Goal: Navigation & Orientation: Understand site structure

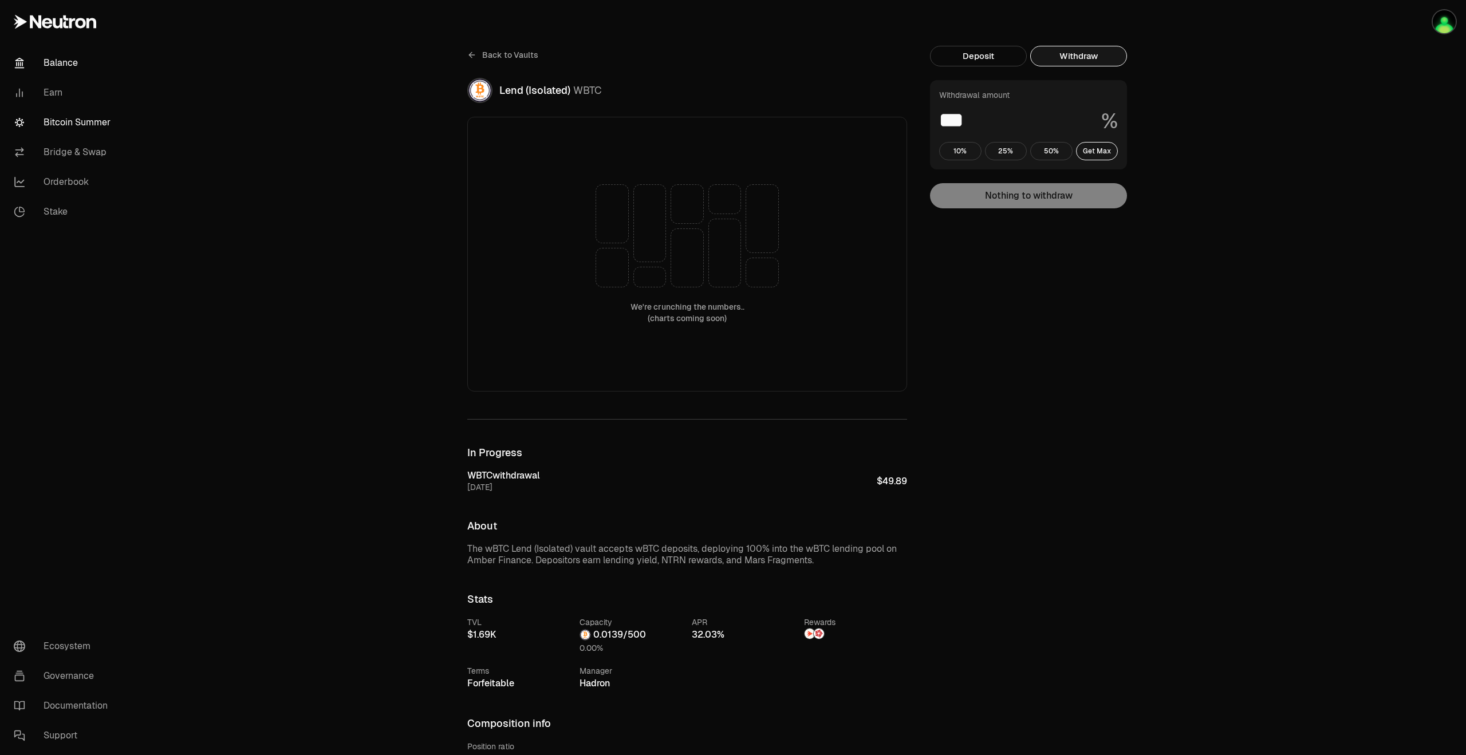
click at [75, 70] on link "Balance" at bounding box center [64, 63] width 119 height 30
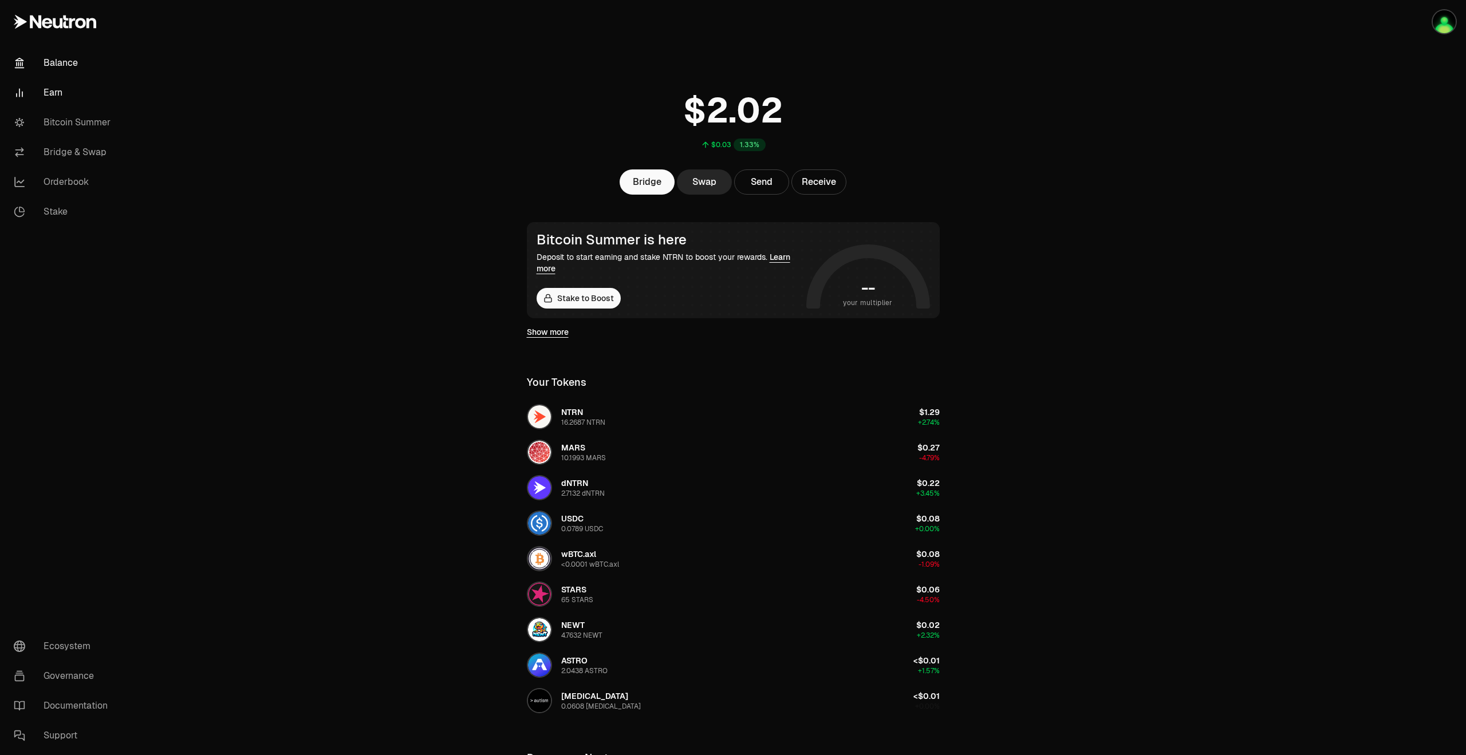
click at [61, 86] on link "Earn" at bounding box center [64, 93] width 119 height 30
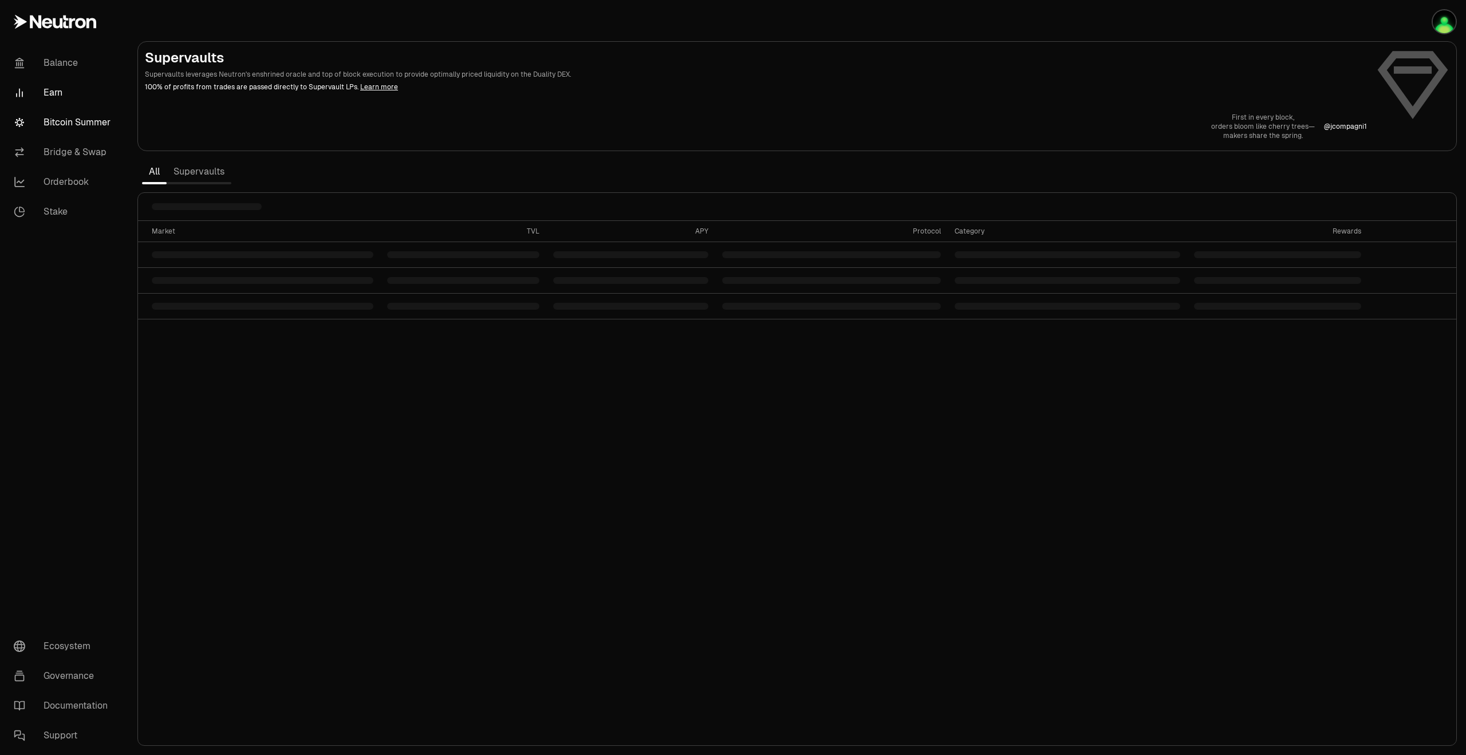
click at [59, 114] on link "Bitcoin Summer" at bounding box center [64, 123] width 119 height 30
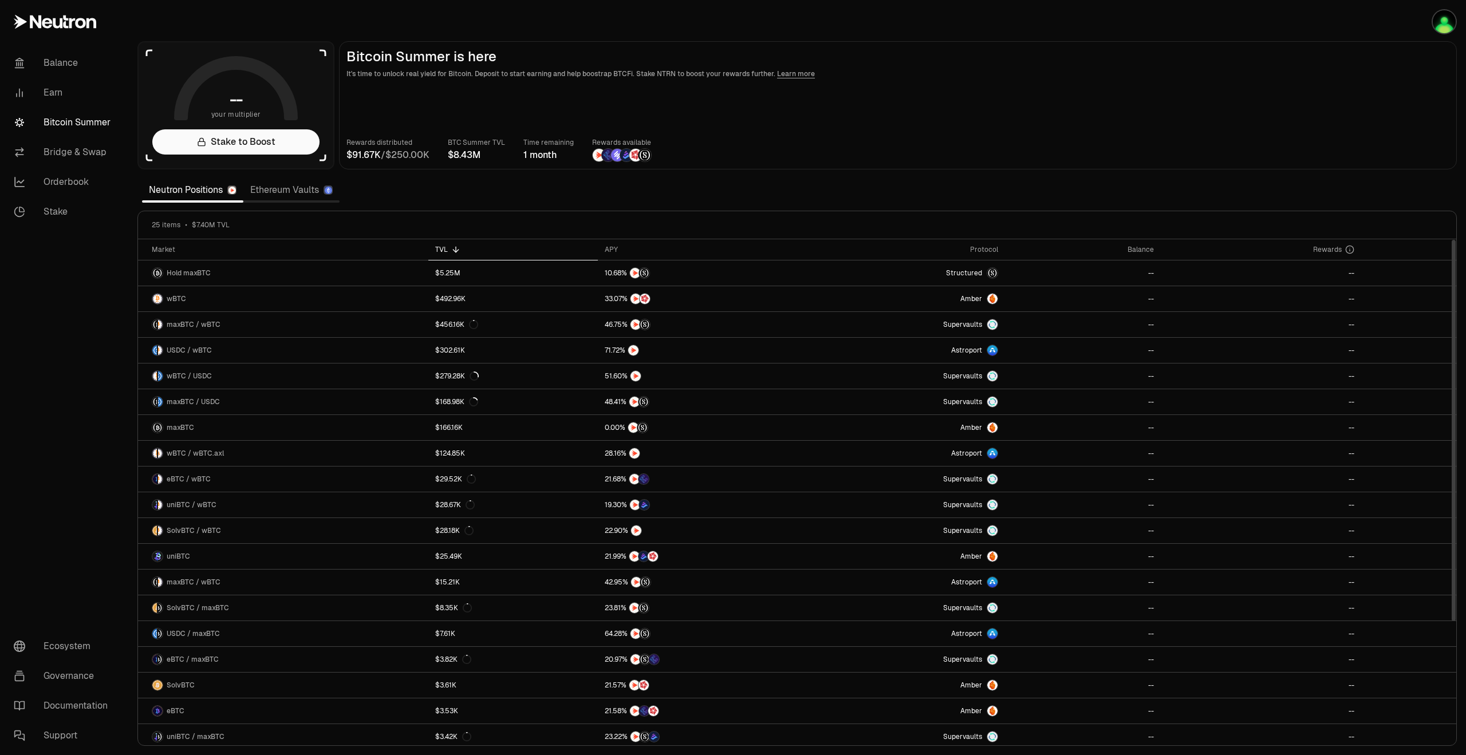
click at [277, 192] on link "Ethereum Vaults" at bounding box center [291, 190] width 96 height 23
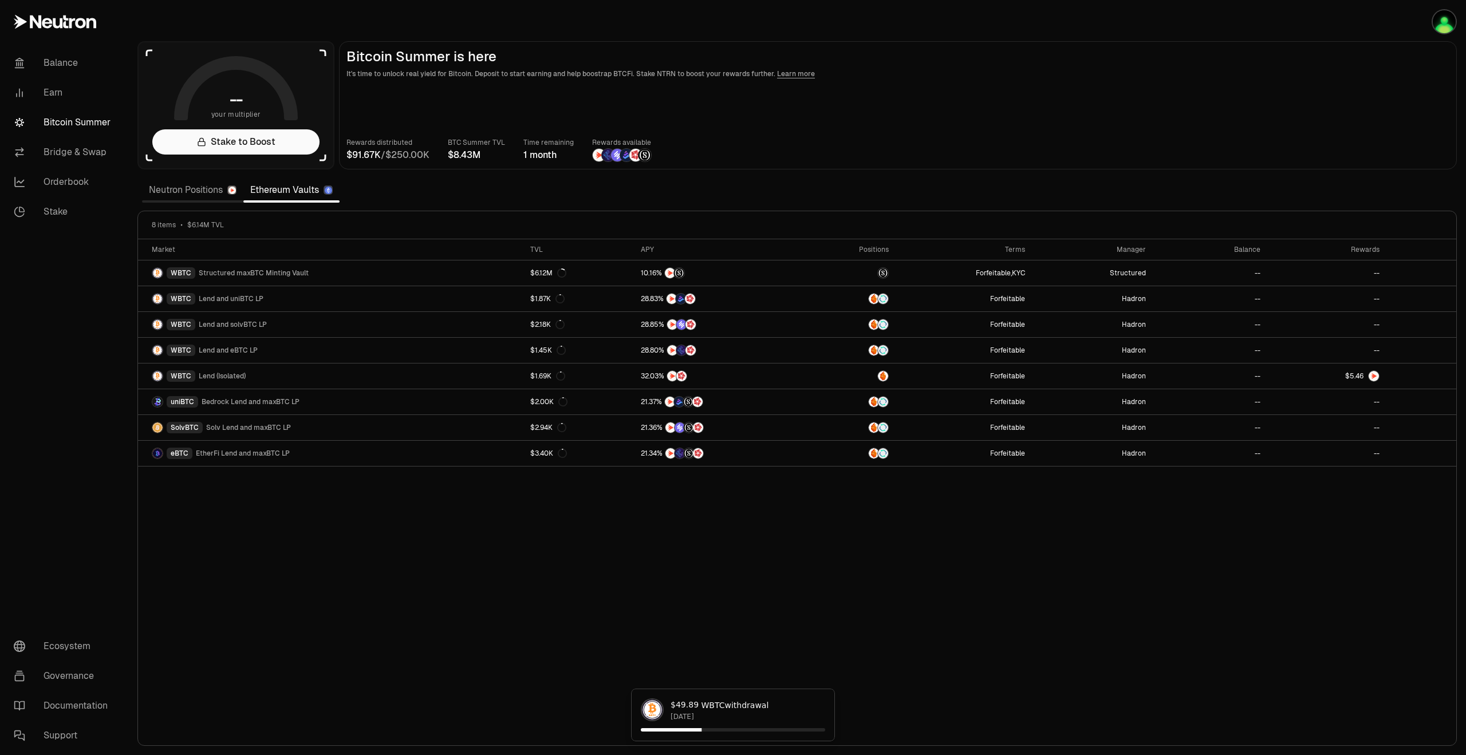
click at [202, 184] on link "Neutron Positions" at bounding box center [192, 190] width 101 height 23
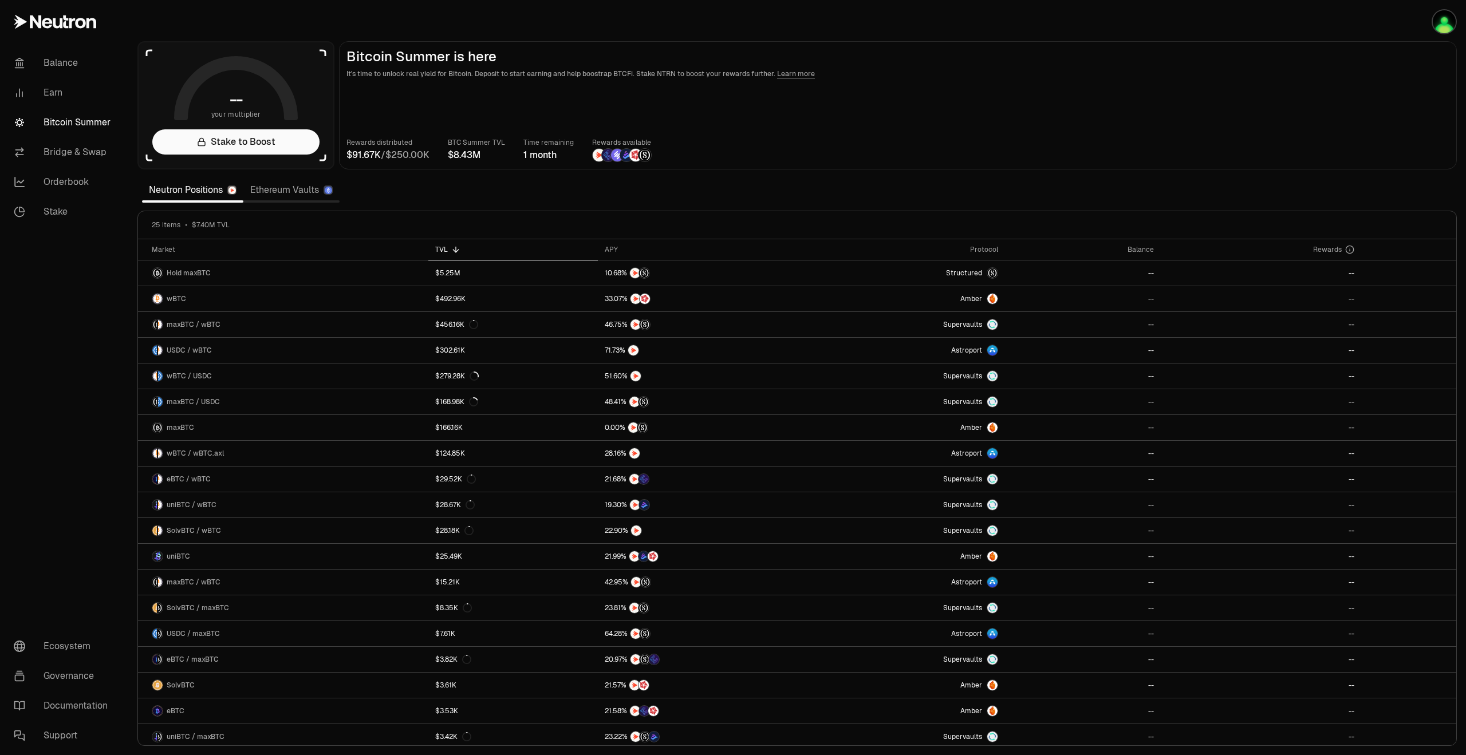
click at [312, 187] on link "Ethereum Vaults" at bounding box center [291, 190] width 96 height 23
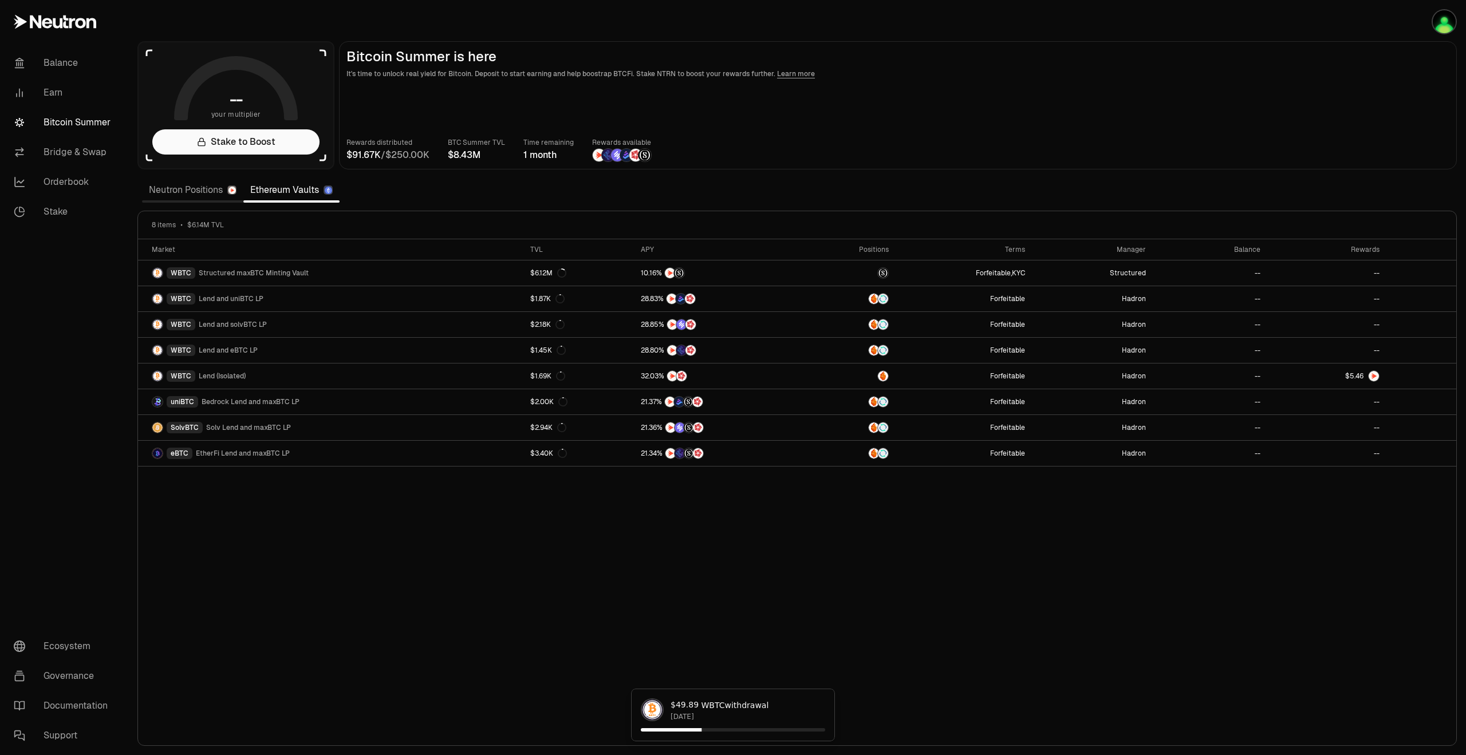
click at [175, 187] on link "Neutron Positions" at bounding box center [192, 190] width 101 height 23
